Goal: Information Seeking & Learning: Learn about a topic

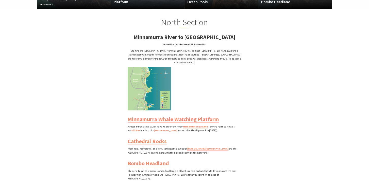
scroll to position [170, 652]
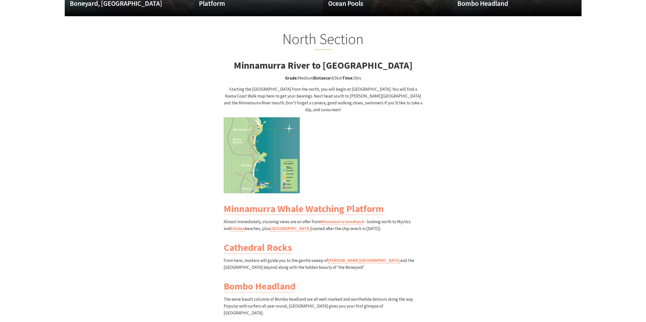
click at [266, 148] on img at bounding box center [261, 155] width 76 height 76
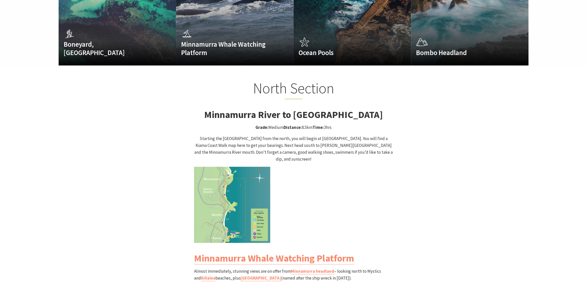
scroll to position [414, 0]
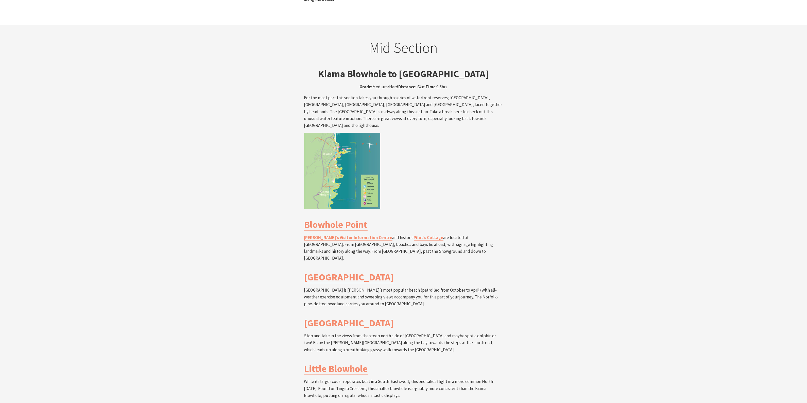
scroll to position [951, 0]
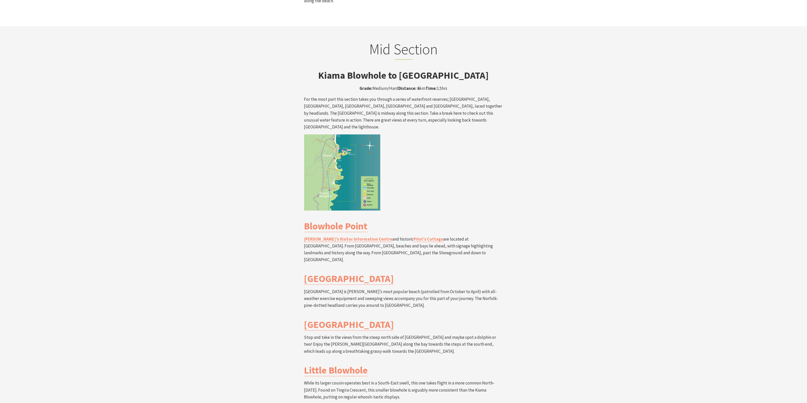
click at [347, 134] on img at bounding box center [342, 172] width 76 height 76
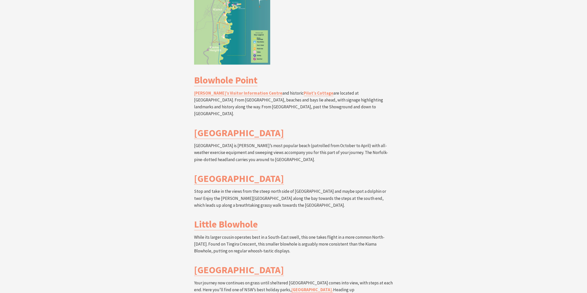
scroll to position [884, 0]
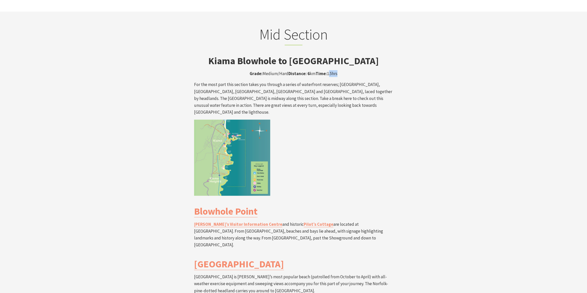
drag, startPoint x: 329, startPoint y: 46, endPoint x: 338, endPoint y: 46, distance: 9.1
click at [338, 70] on p "Grade: Medium/Hard Distance: 6 km Time: 1.5hrs" at bounding box center [293, 73] width 199 height 7
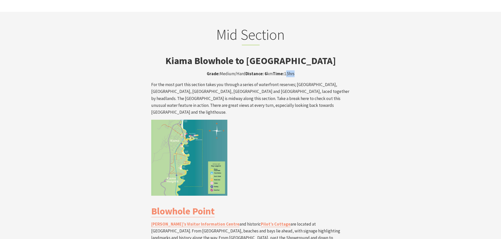
scroll to position [3, 3]
